Goal: Transaction & Acquisition: Purchase product/service

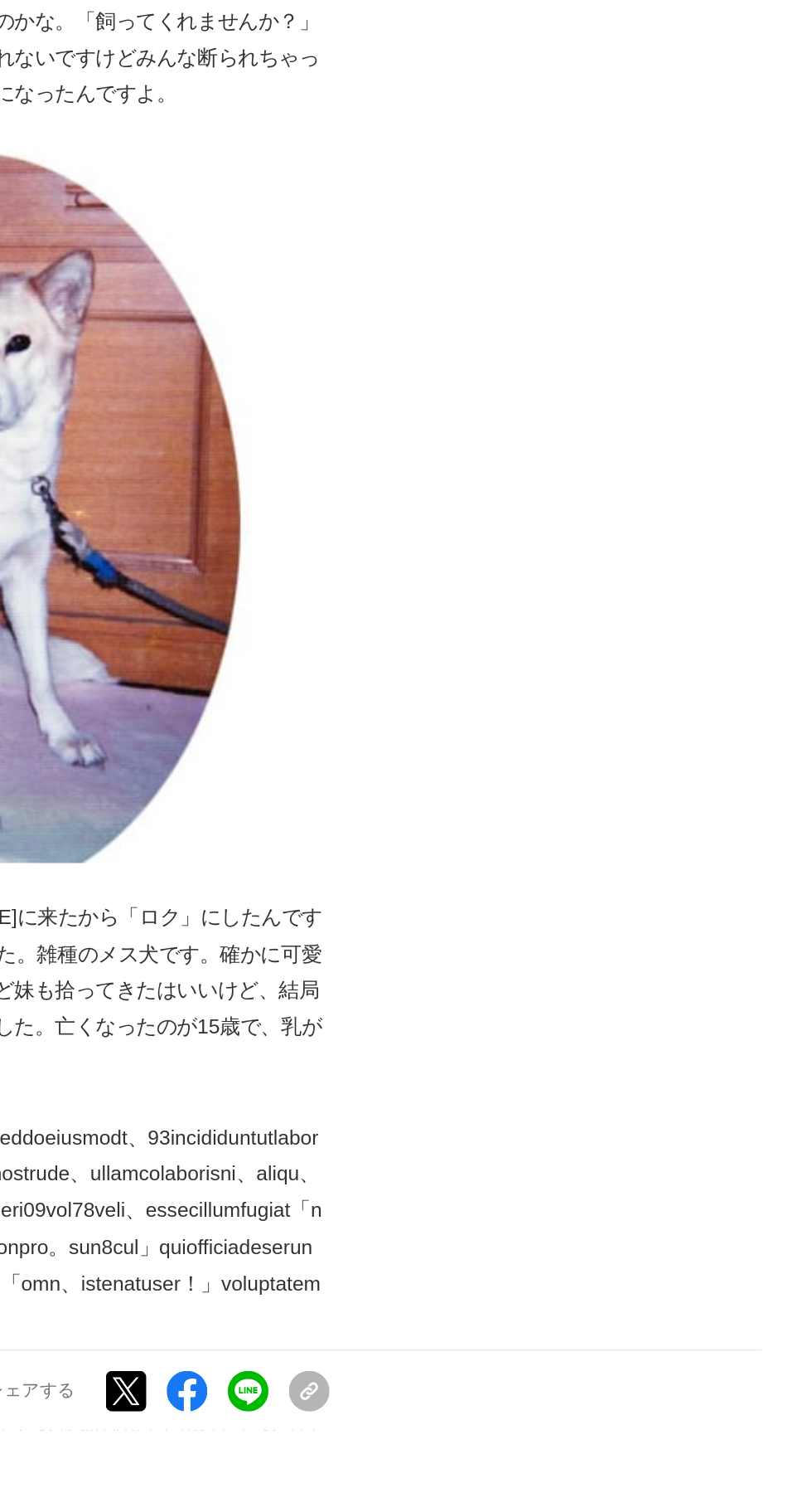
scroll to position [835, 0]
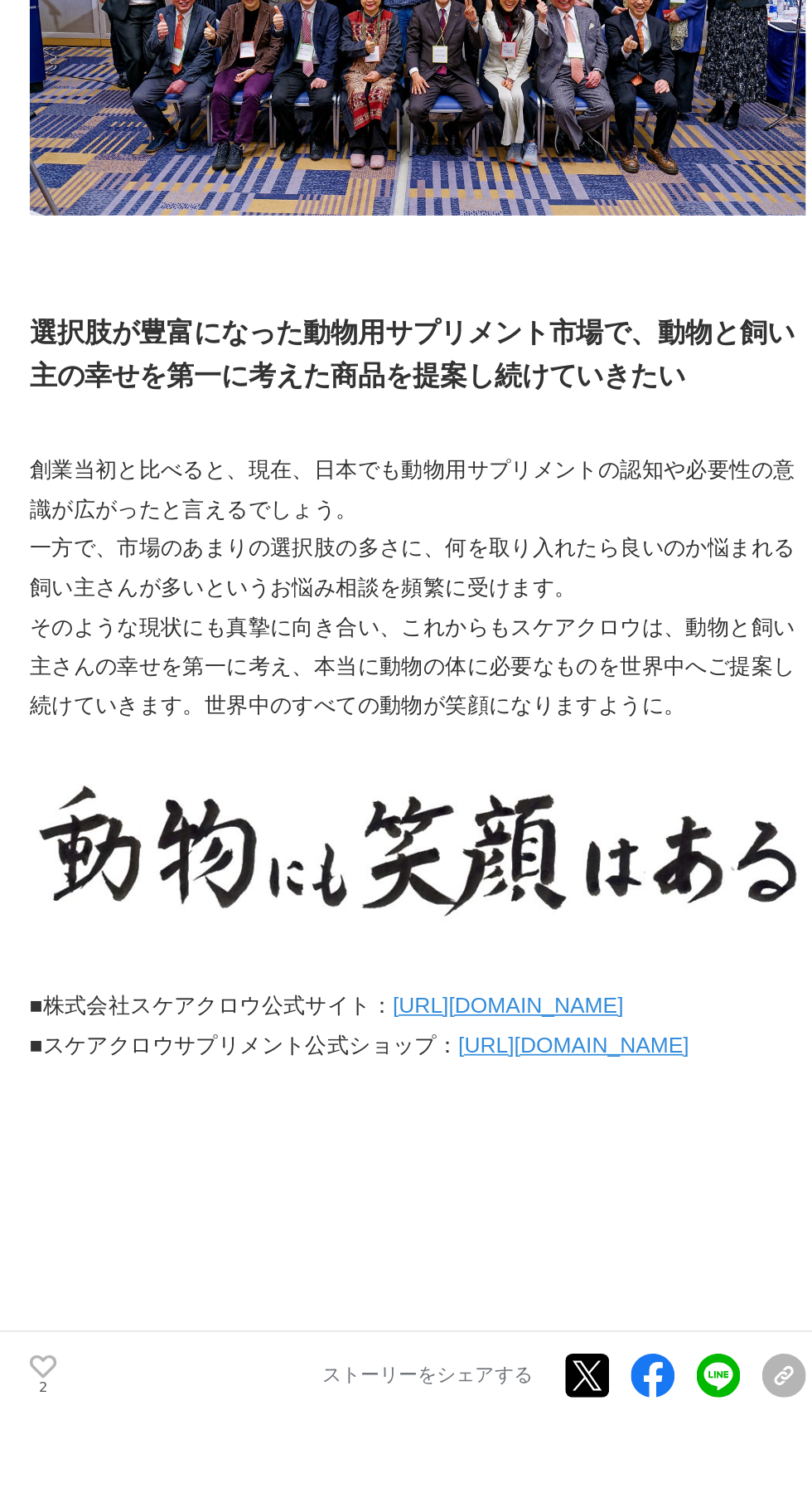
scroll to position [10032, 0]
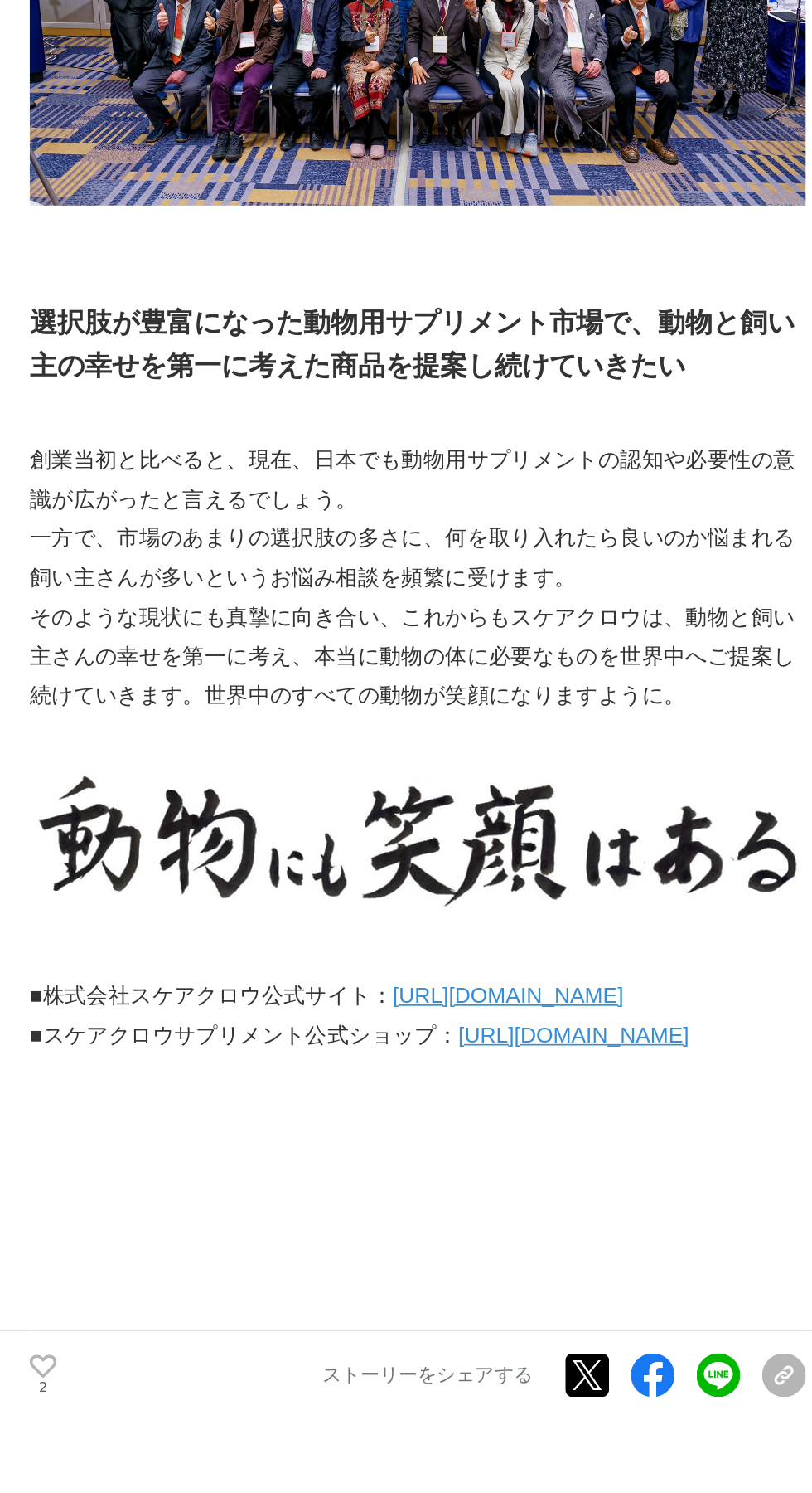
click at [262, 1244] on link "[URL][DOMAIN_NAME]" at bounding box center [317, 1237] width 140 height 14
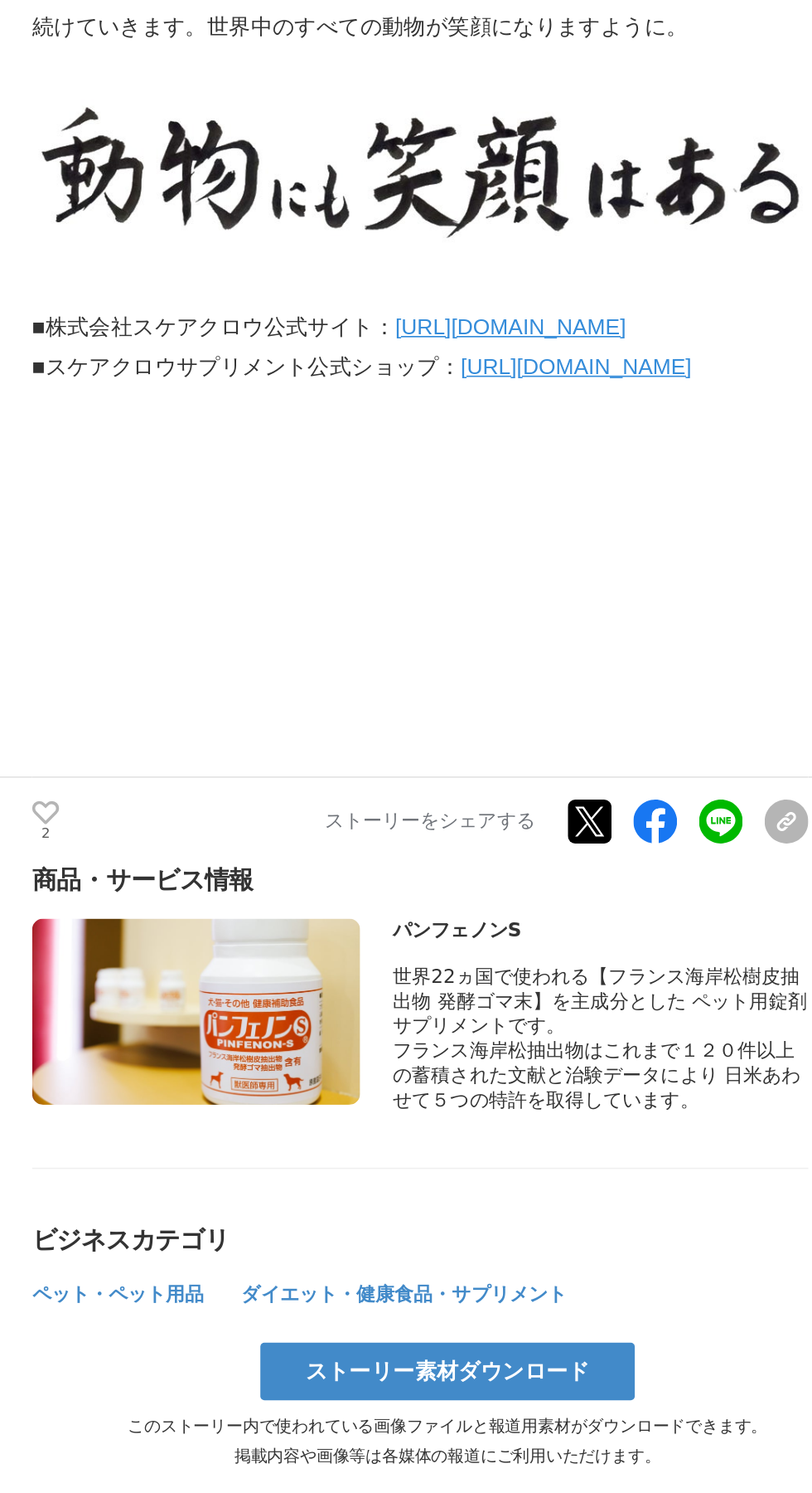
scroll to position [10778, 0]
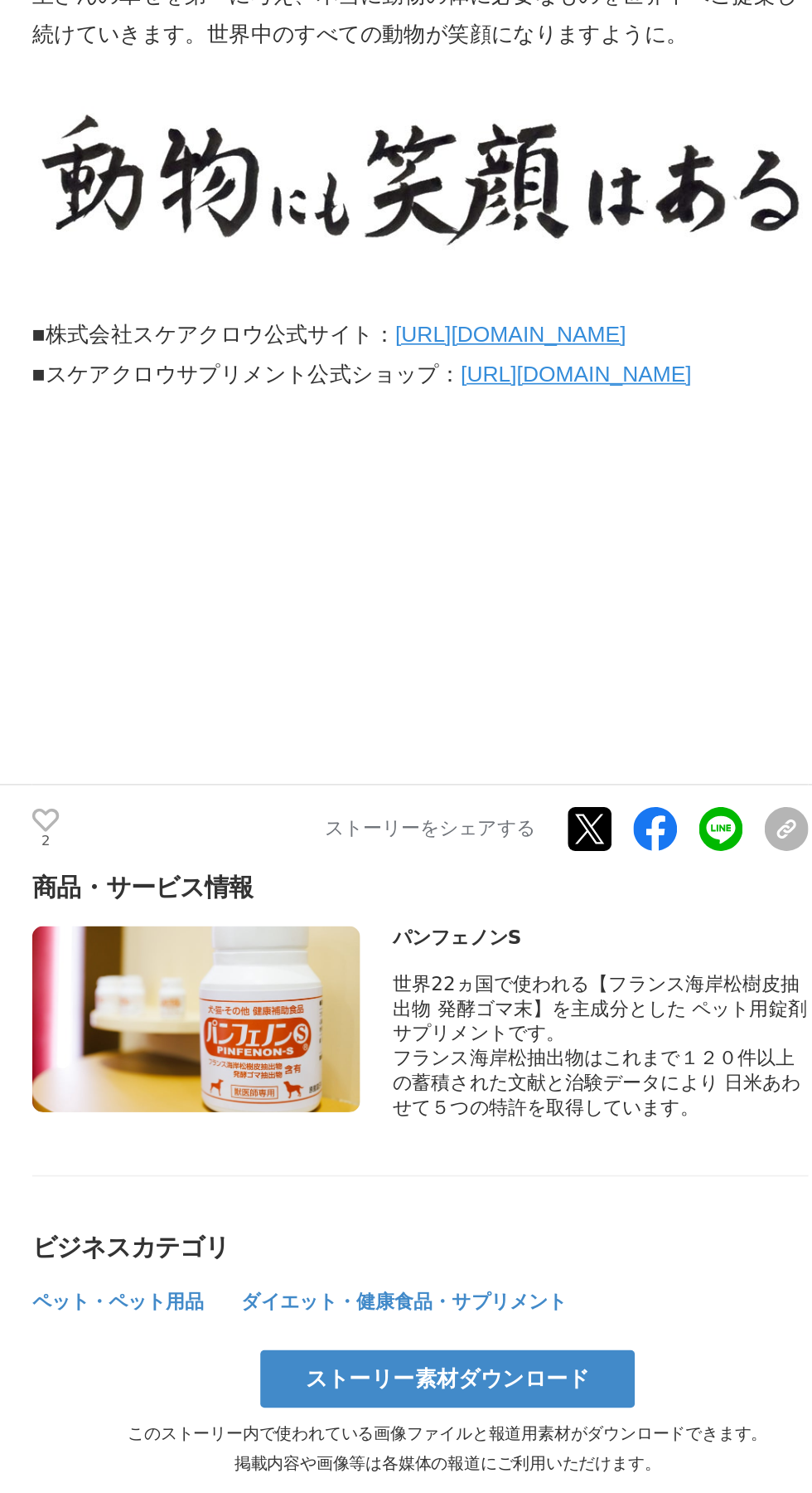
click at [352, 1086] on div "商品・サービス情報 パンフェノンS" at bounding box center [262, 951] width 471 height 269
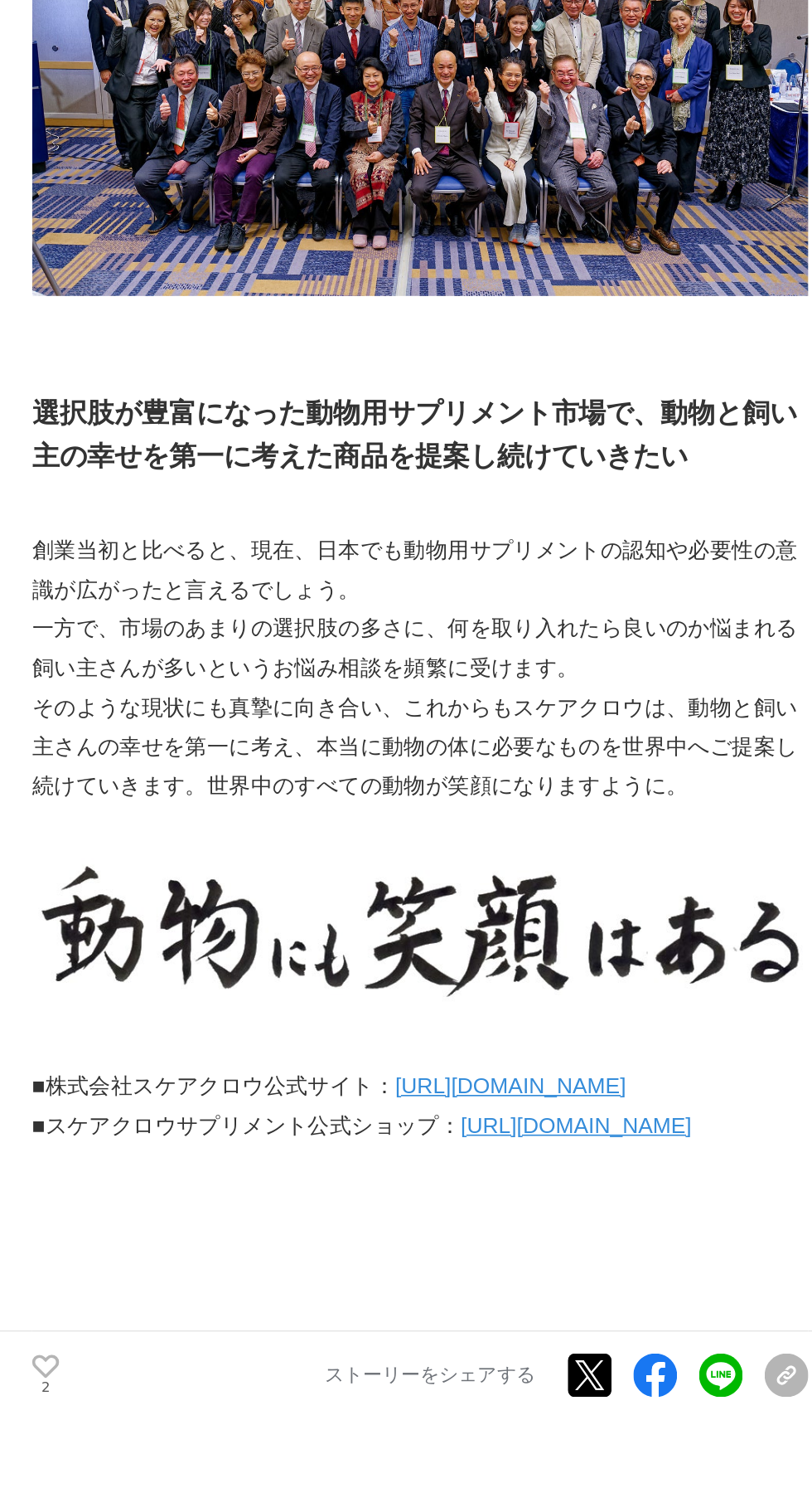
scroll to position [10001, 0]
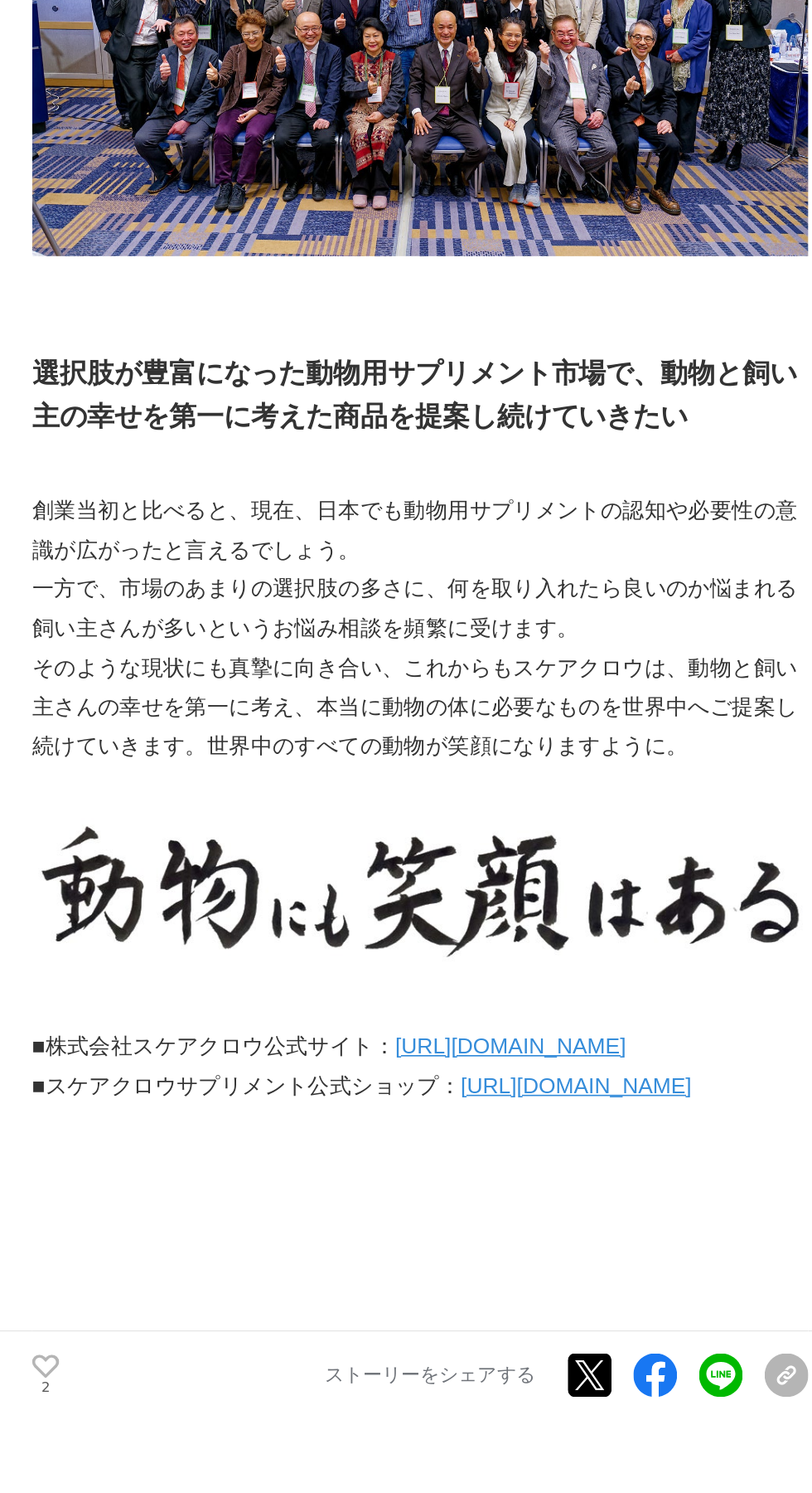
click at [427, 1298] on link "[URL][DOMAIN_NAME]" at bounding box center [357, 1291] width 140 height 14
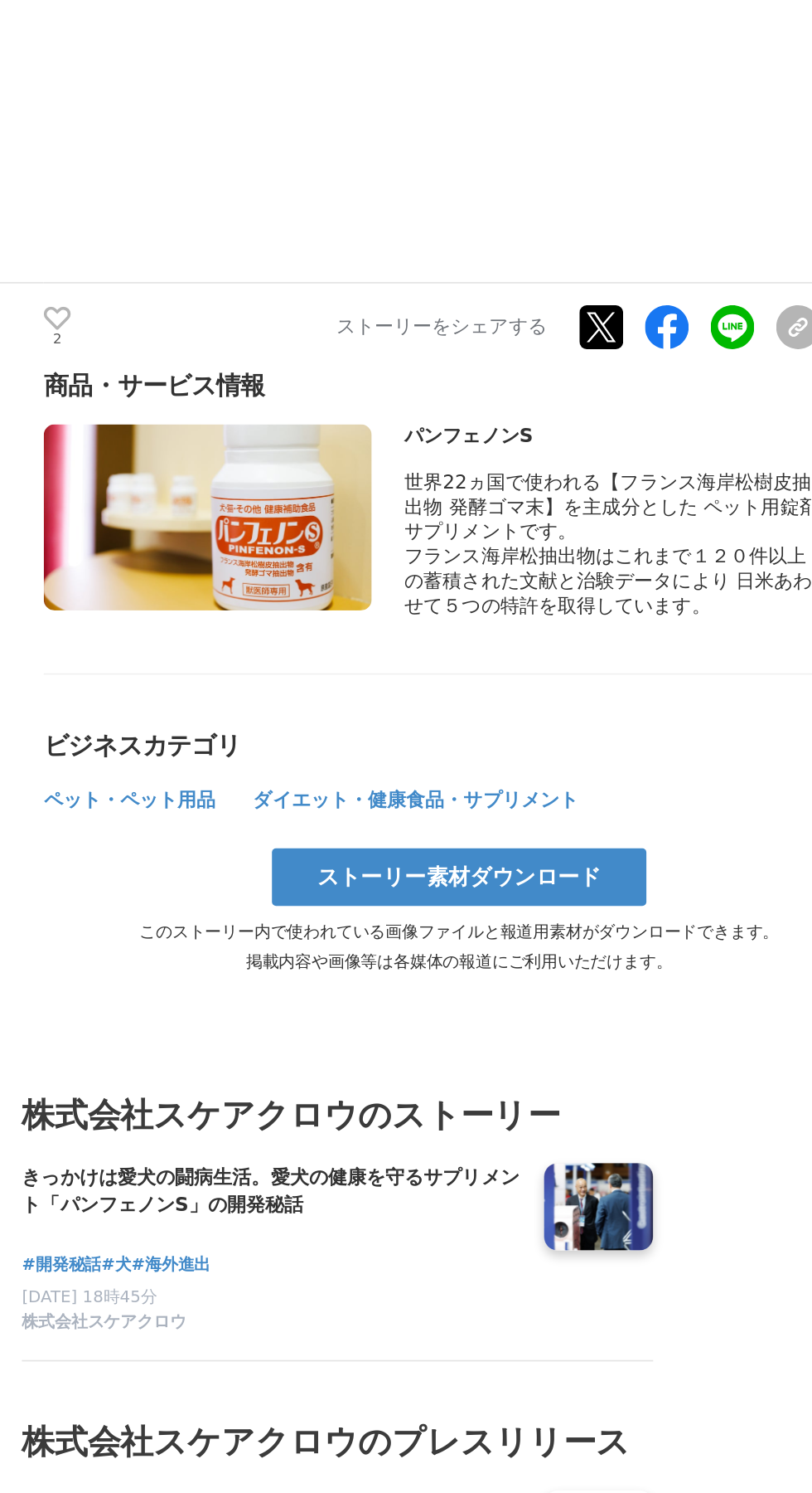
scroll to position [10788, 0]
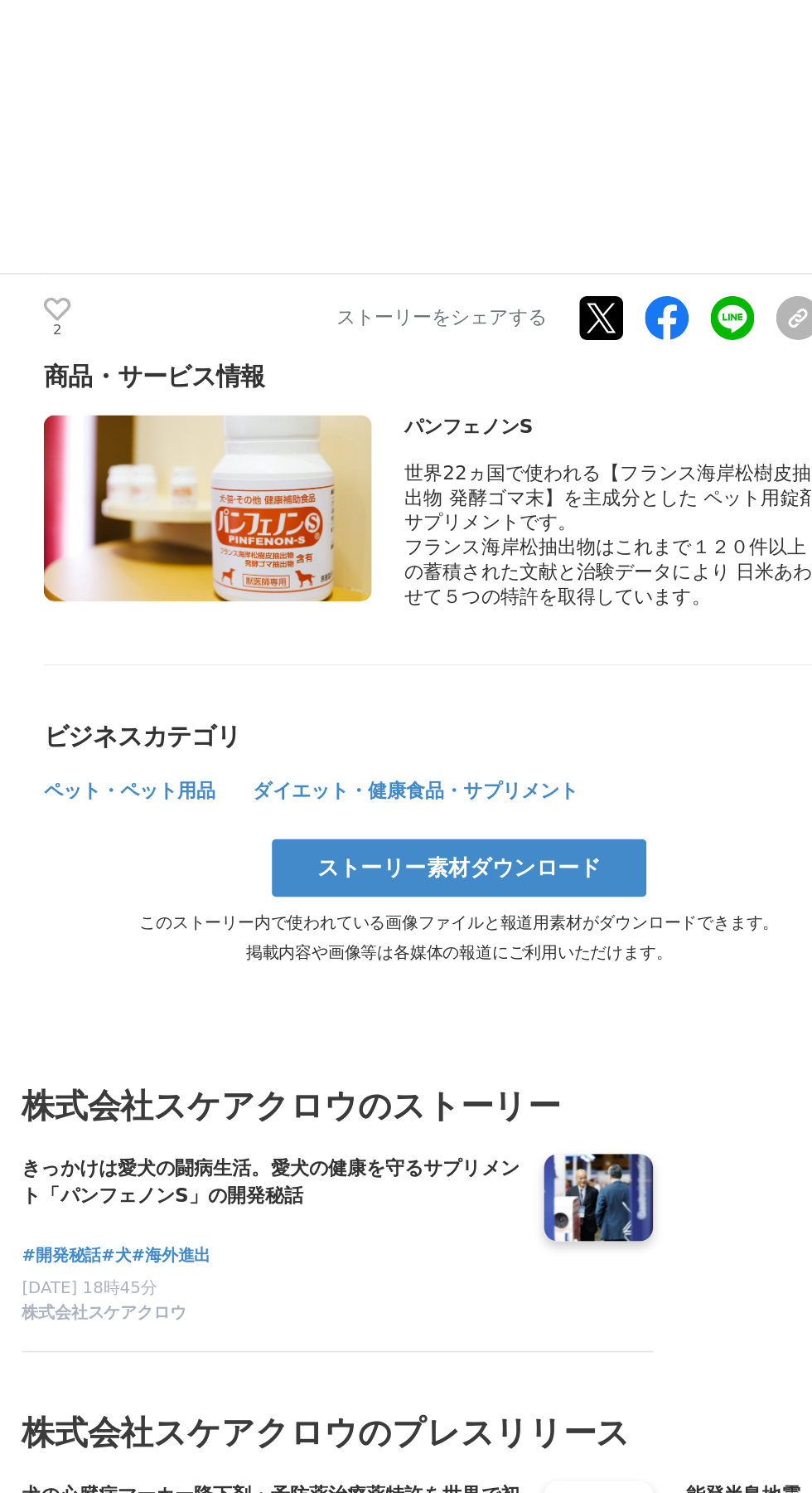
click at [168, 952] on img at bounding box center [126, 895] width 199 height 113
click at [418, 912] on div "世界22ヵ国で使われる【フランス海岸松樹皮抽出物 発酵ゴマ末】を主成分とした ペット用錠剤サプリメントです。" at bounding box center [371, 889] width 252 height 45
click at [387, 910] on span "世界22ヵ国で使われる【フランス海岸松樹皮抽出物 発酵ゴマ末】を主成分とした ペット用錠剤サプリメントです。" at bounding box center [371, 888] width 251 height 43
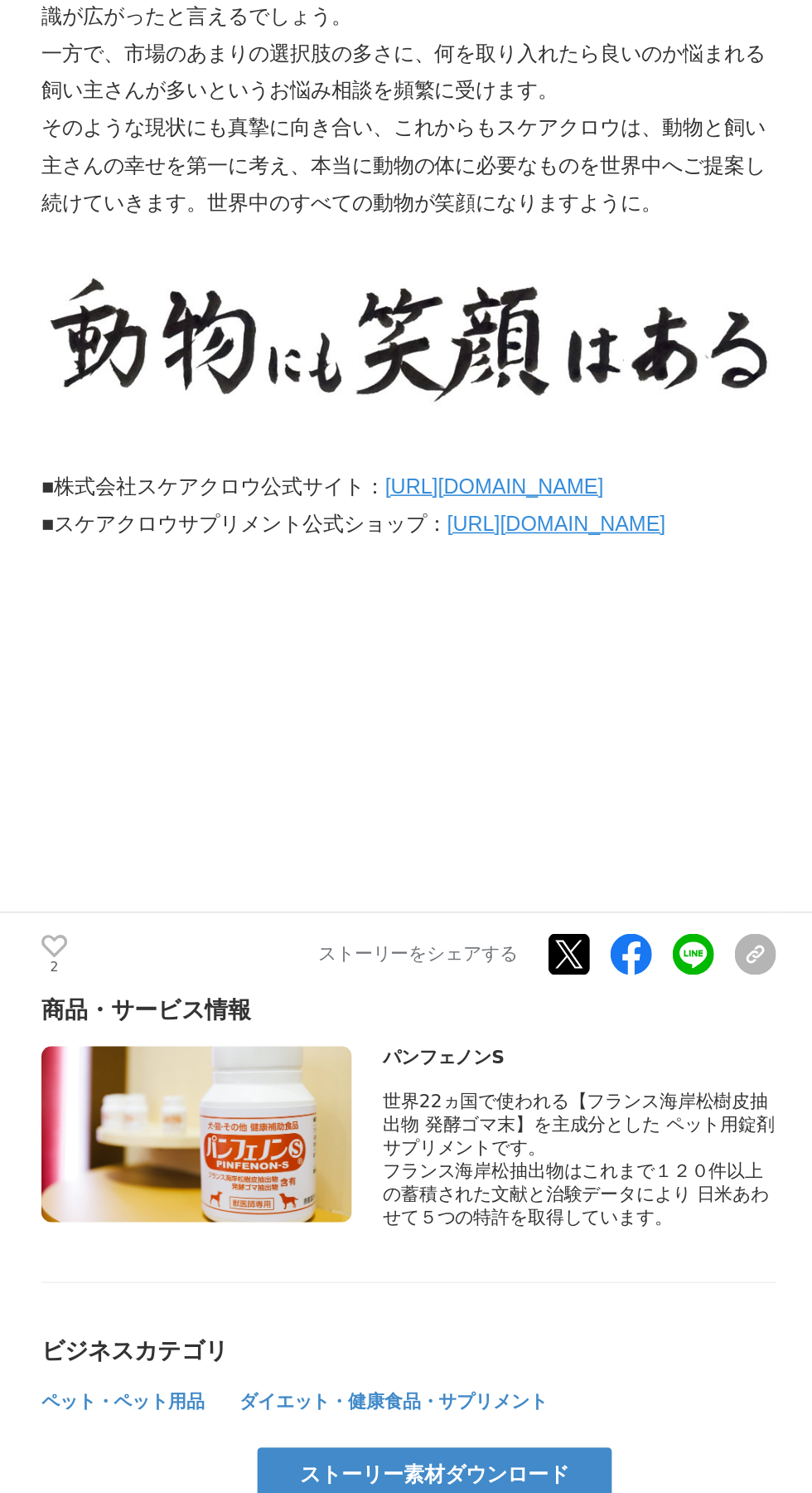
scroll to position [10932, 0]
click at [387, 319] on link "[URL][DOMAIN_NAME]" at bounding box center [317, 312] width 140 height 14
click at [427, 343] on link "[URL][DOMAIN_NAME]" at bounding box center [357, 336] width 140 height 14
